Goal: Information Seeking & Learning: Learn about a topic

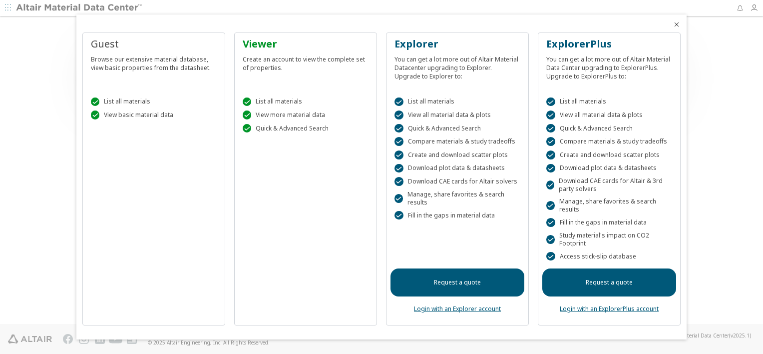
click at [296, 69] on div "Create an account to view the complete set of properties." at bounding box center [306, 61] width 126 height 21
click at [47, 186] on div at bounding box center [381, 177] width 763 height 354
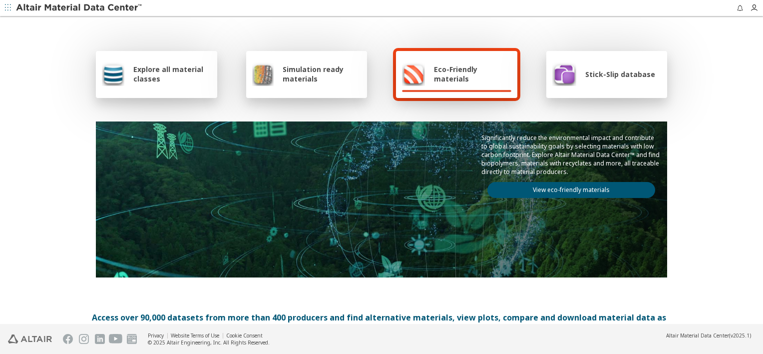
click at [198, 69] on span "Explore all material classes" at bounding box center [172, 73] width 78 height 19
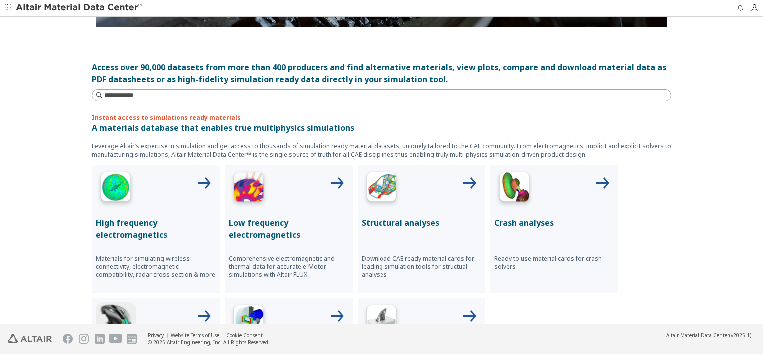
scroll to position [350, 0]
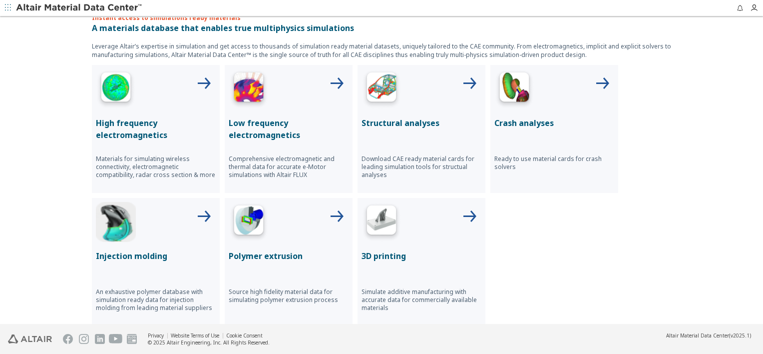
click at [390, 122] on p "Structural analyses" at bounding box center [422, 123] width 120 height 12
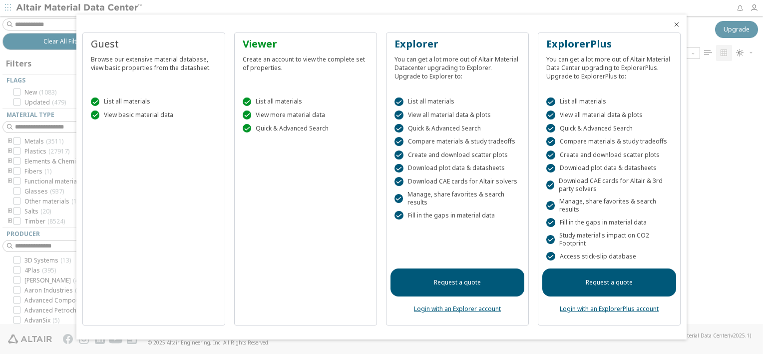
scroll to position [253, 626]
click at [679, 23] on icon "Close" at bounding box center [677, 24] width 8 height 8
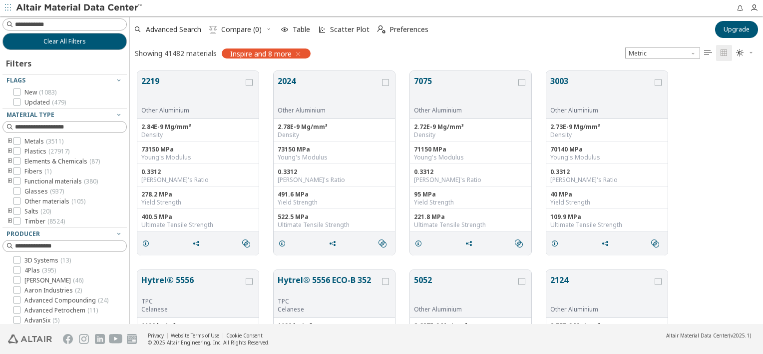
click at [10, 142] on icon "toogle group" at bounding box center [9, 141] width 7 height 8
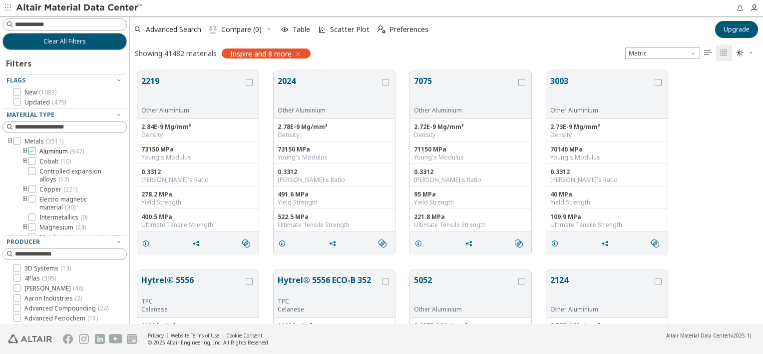
click at [42, 152] on span "Aluminum ( 947 )" at bounding box center [61, 151] width 44 height 8
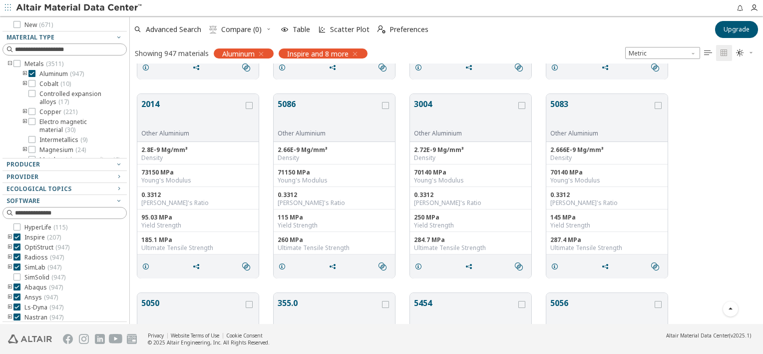
scroll to position [699, 0]
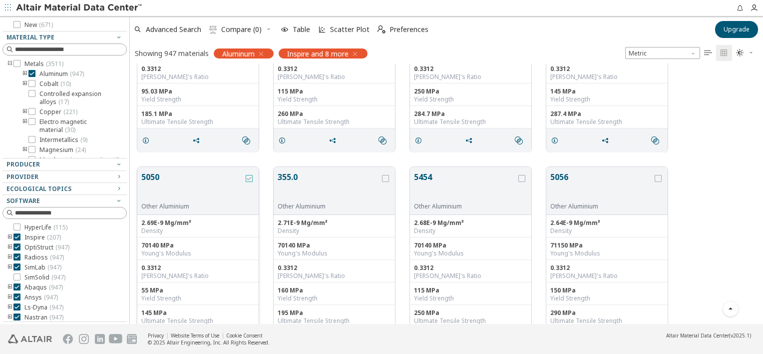
click at [248, 177] on icon "grid" at bounding box center [249, 178] width 7 height 7
click at [48, 166] on div at bounding box center [61, 167] width 119 height 5
click at [92, 159] on span "Producer" at bounding box center [64, 164] width 116 height 12
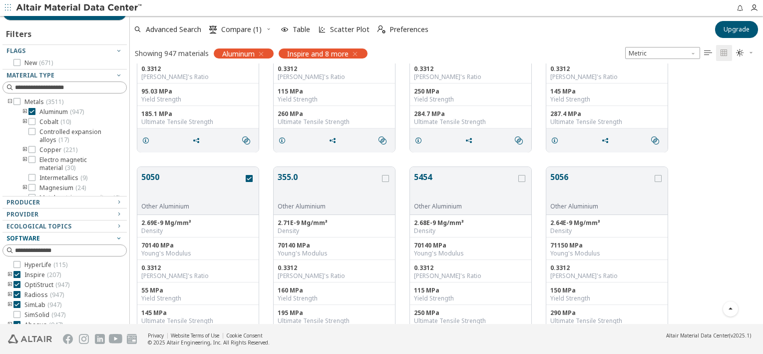
scroll to position [0, 0]
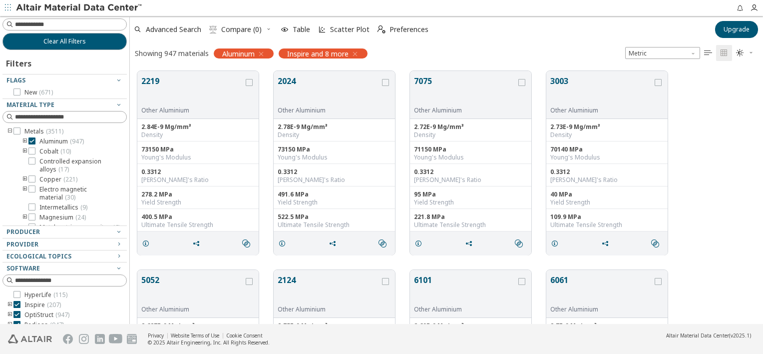
scroll to position [8, 8]
click at [406, 30] on span "Preferences" at bounding box center [409, 29] width 39 height 7
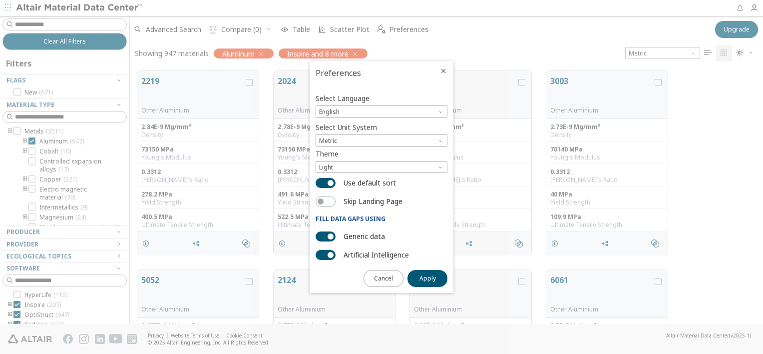
click at [342, 30] on div at bounding box center [381, 177] width 763 height 354
